Goal: Task Accomplishment & Management: Use online tool/utility

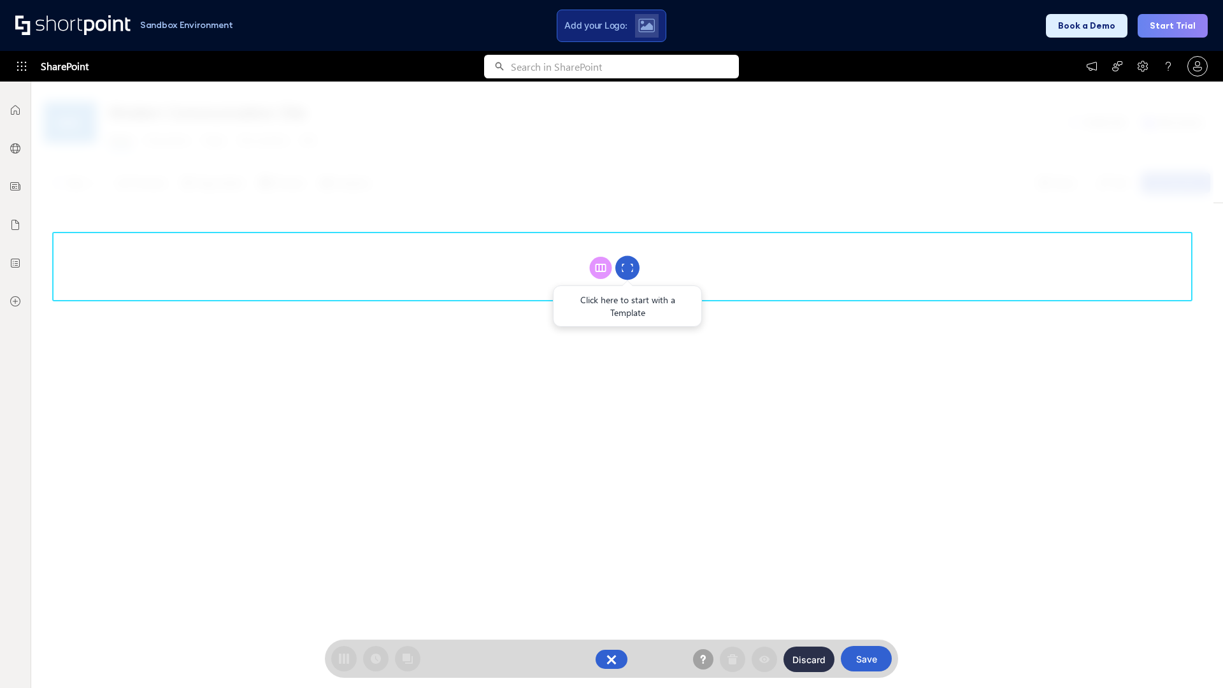
click at [628, 268] on circle at bounding box center [627, 268] width 24 height 24
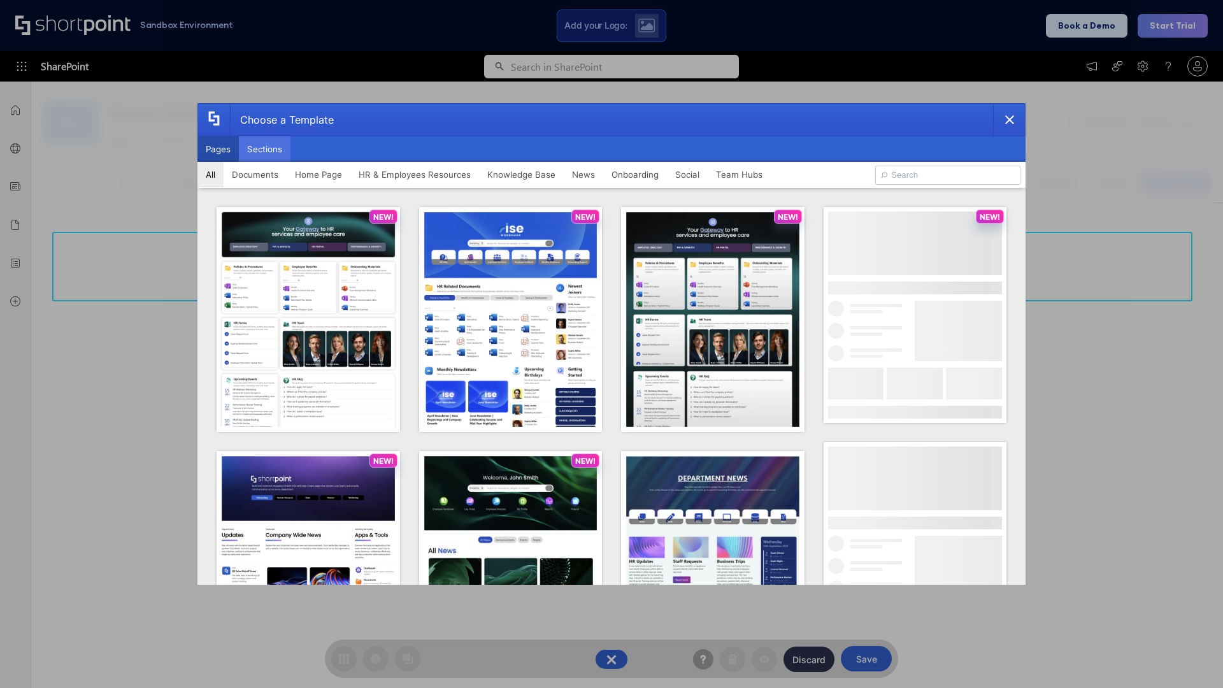
click at [264, 149] on button "Sections" at bounding box center [265, 148] width 52 height 25
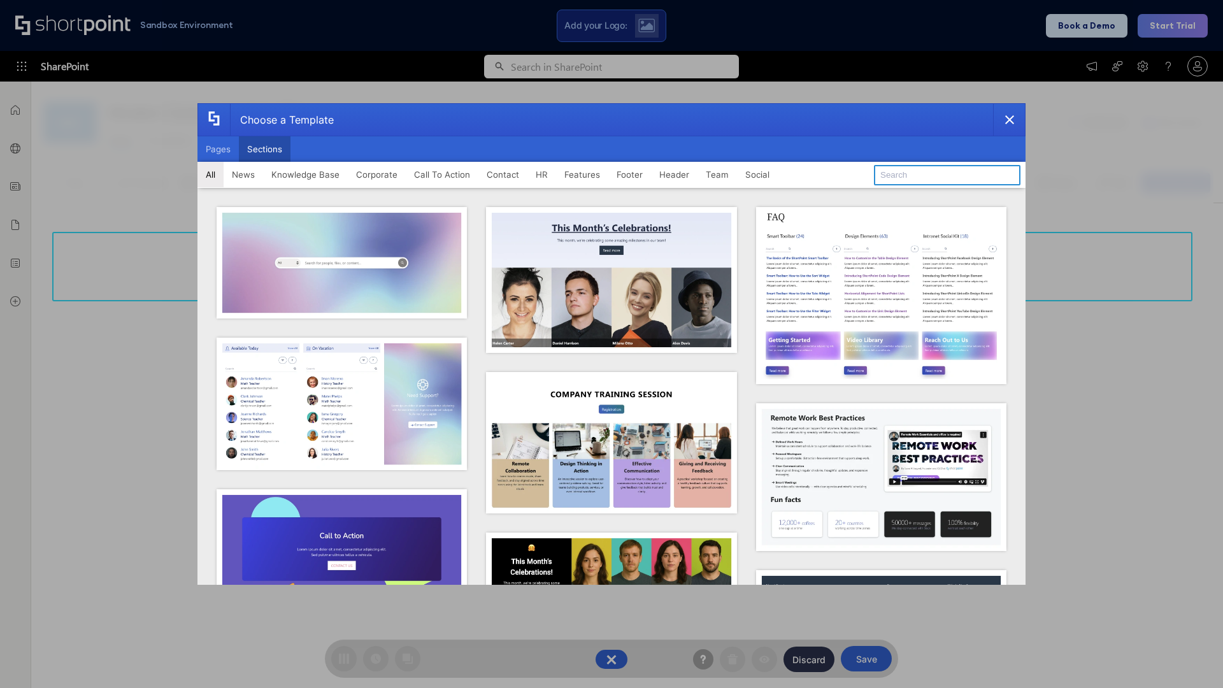
type input "Footer 2"
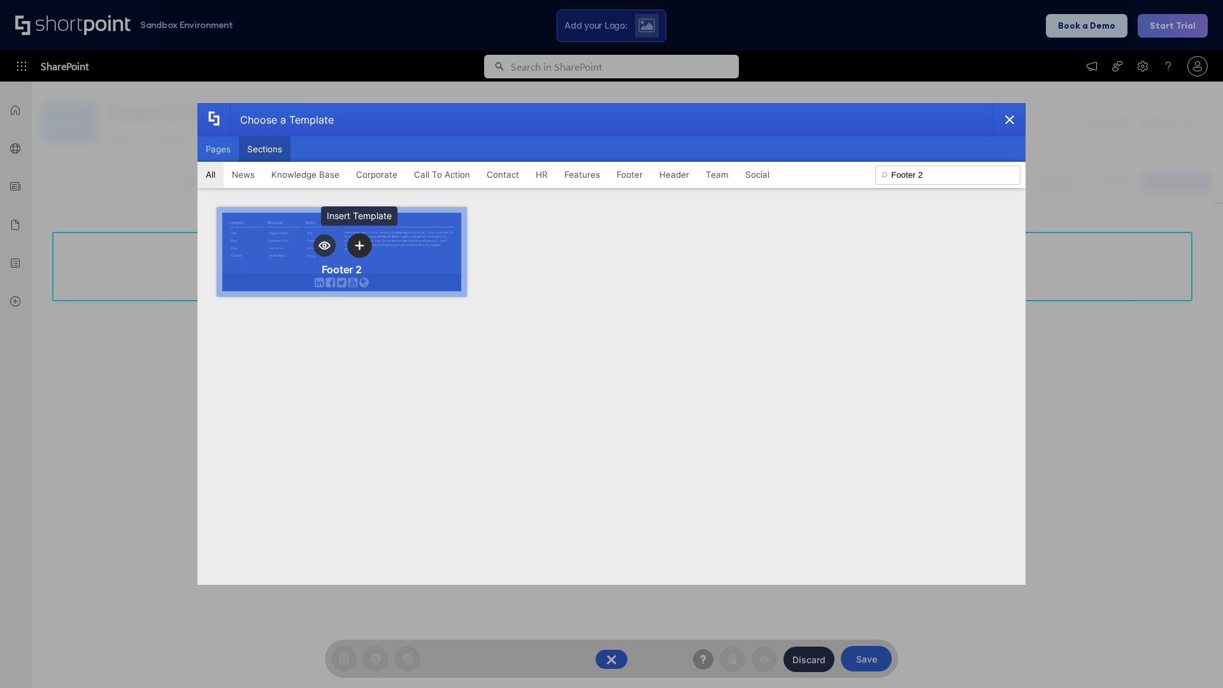
click at [359, 245] on icon "template selector" at bounding box center [359, 245] width 9 height 9
